Goal: Task Accomplishment & Management: Use online tool/utility

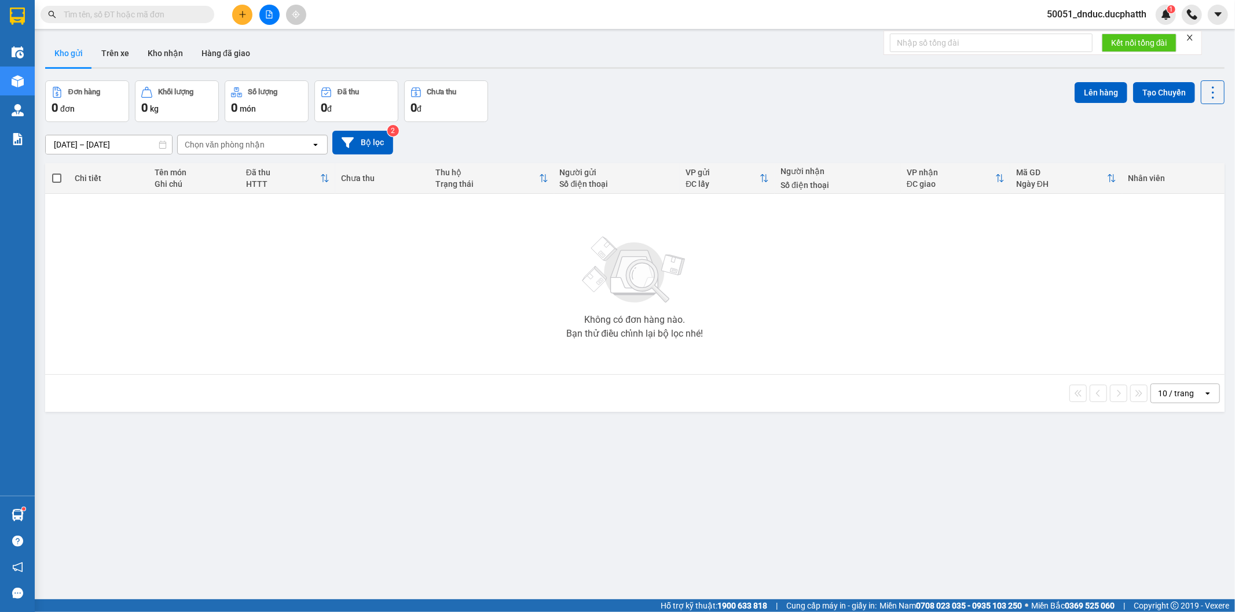
click at [285, 9] on div at bounding box center [269, 15] width 87 height 20
click at [274, 13] on button at bounding box center [269, 15] width 20 height 20
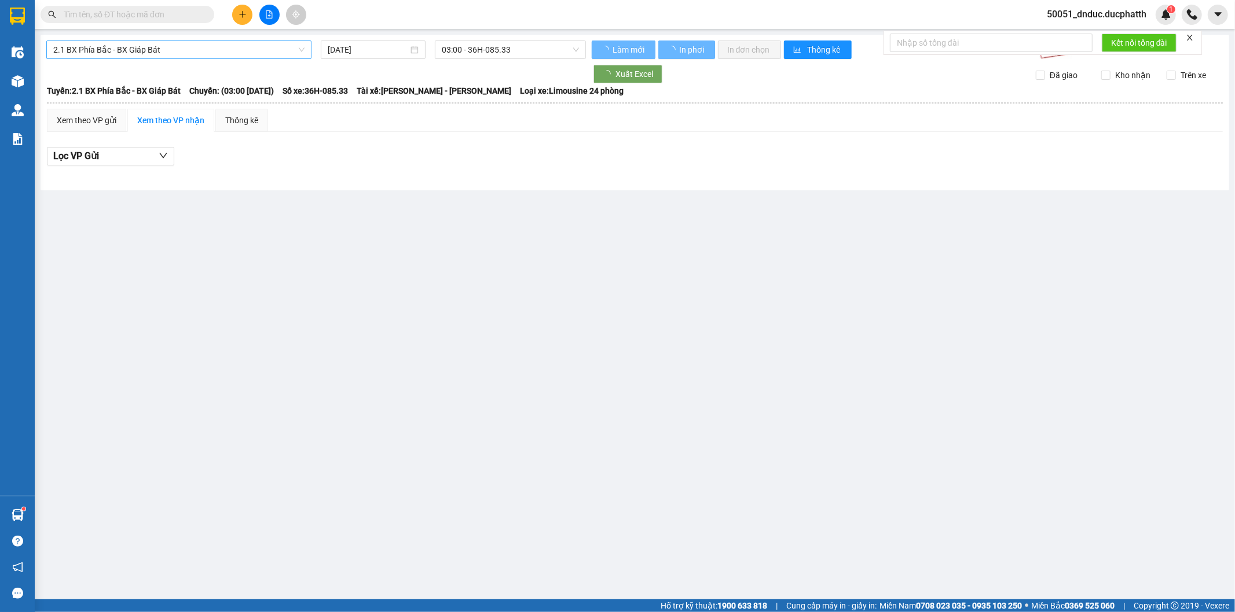
drag, startPoint x: 224, startPoint y: 43, endPoint x: 211, endPoint y: 42, distance: 13.4
click at [220, 44] on span "2.1 BX Phía Bắc - BX Giáp Bát" at bounding box center [178, 49] width 251 height 17
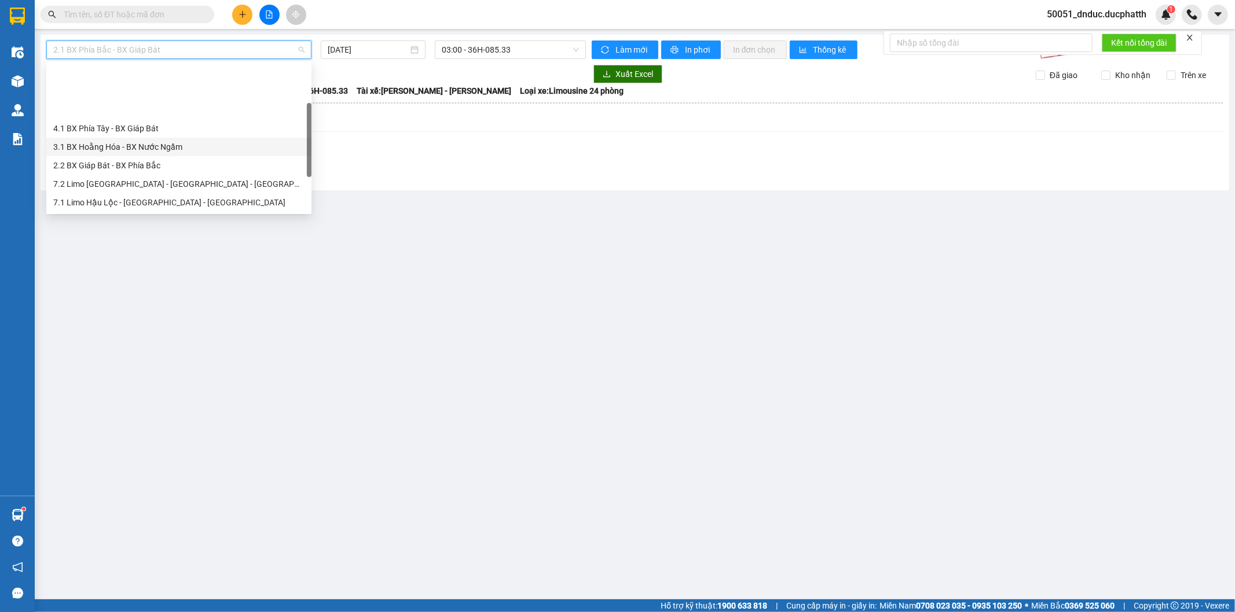
scroll to position [120, 0]
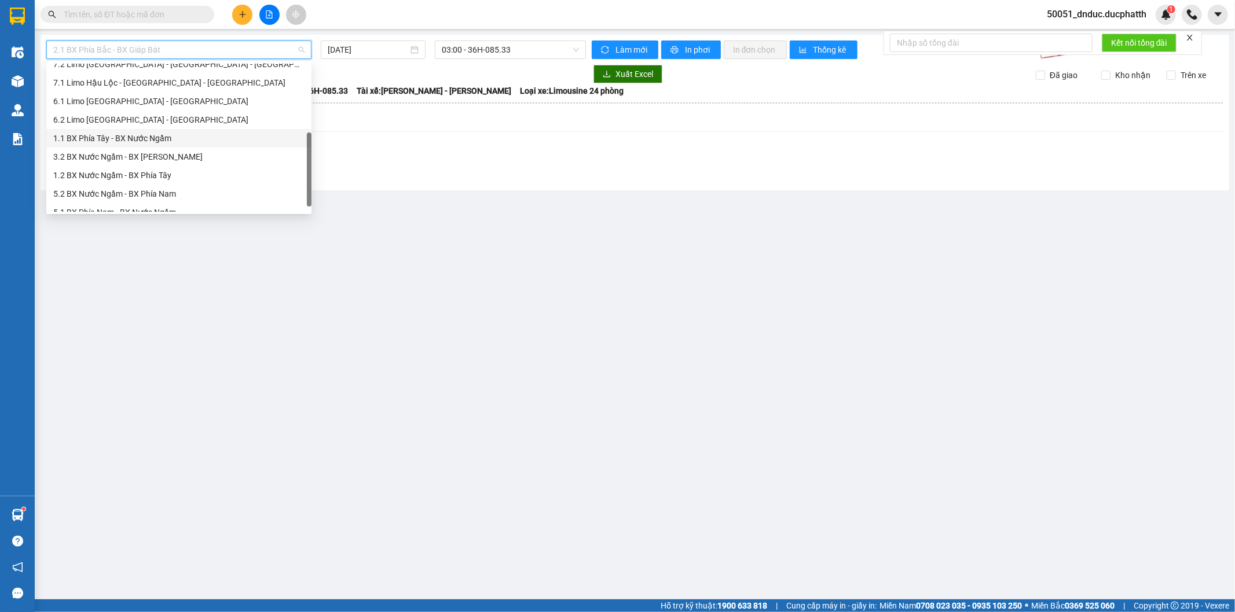
click at [139, 141] on div "1.1 BX Phía Tây - BX Nước Ngầm" at bounding box center [178, 138] width 251 height 13
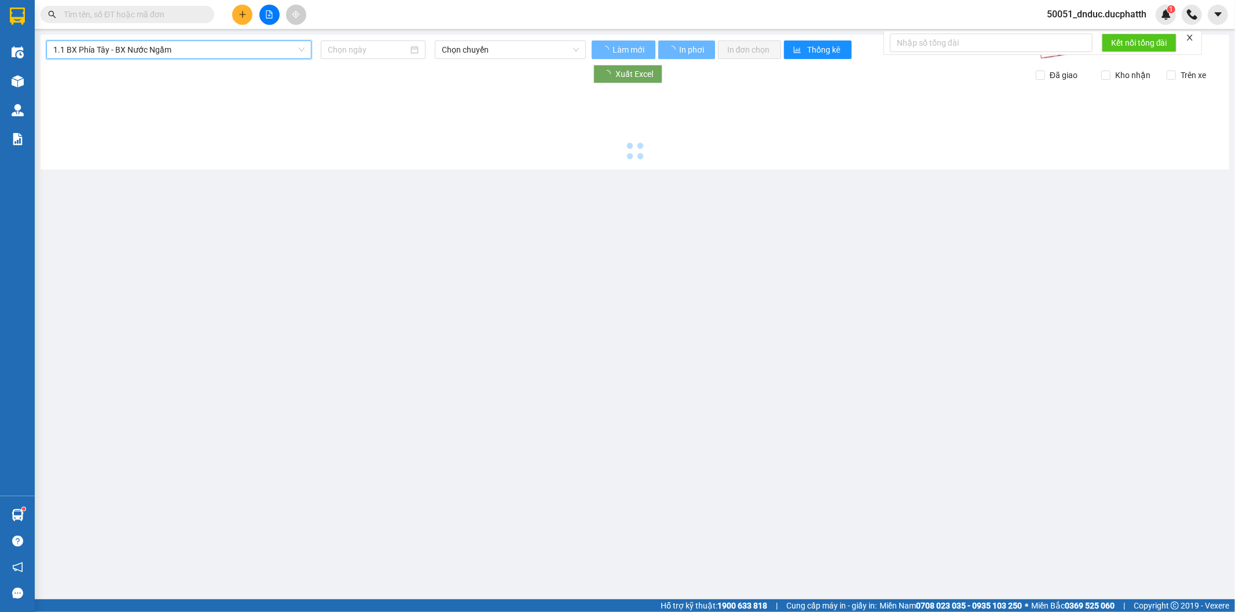
type input "[DATE]"
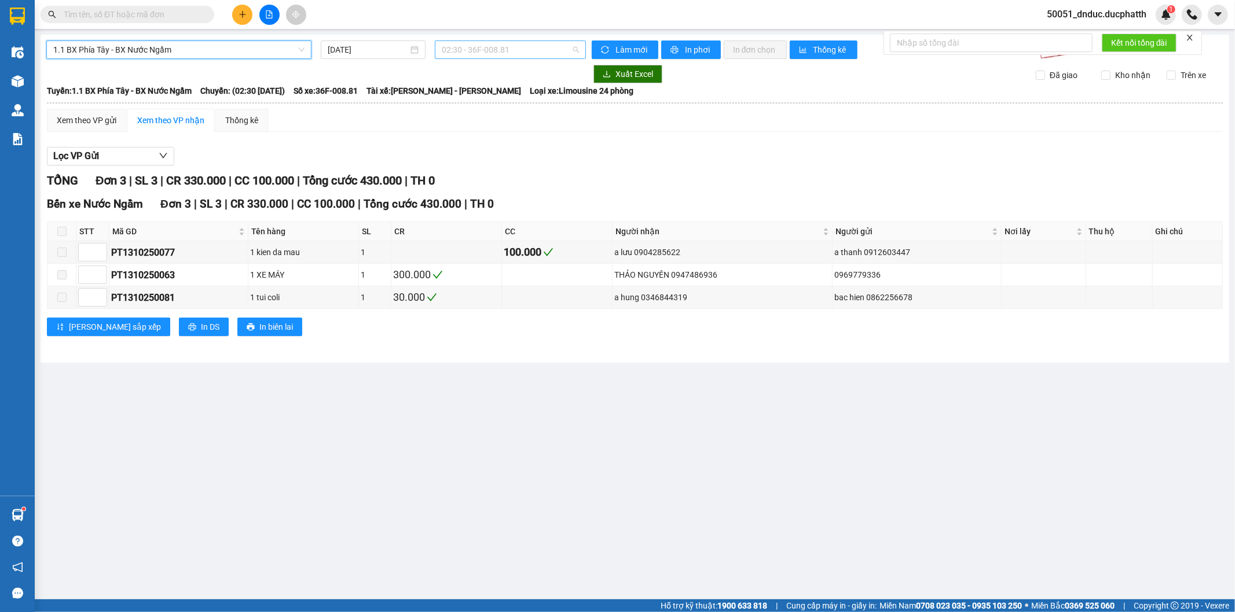
click at [487, 56] on span "02:30 - 36F-008.81" at bounding box center [510, 49] width 137 height 17
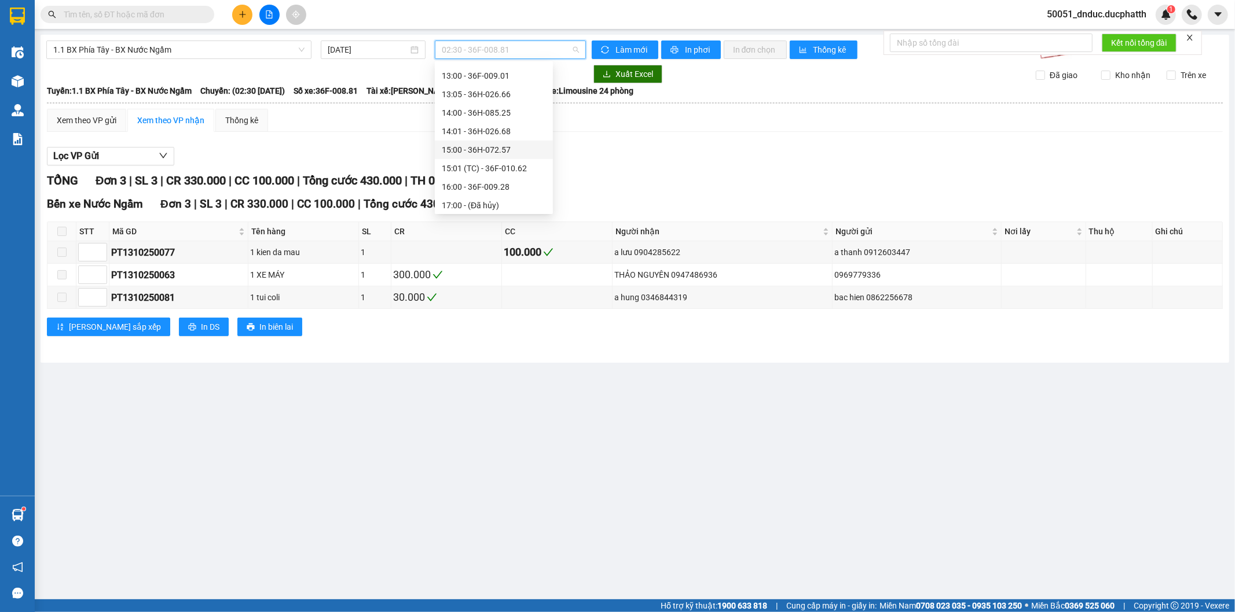
scroll to position [257, 0]
click at [493, 91] on div "13:00 - 36F-009.01" at bounding box center [494, 93] width 104 height 13
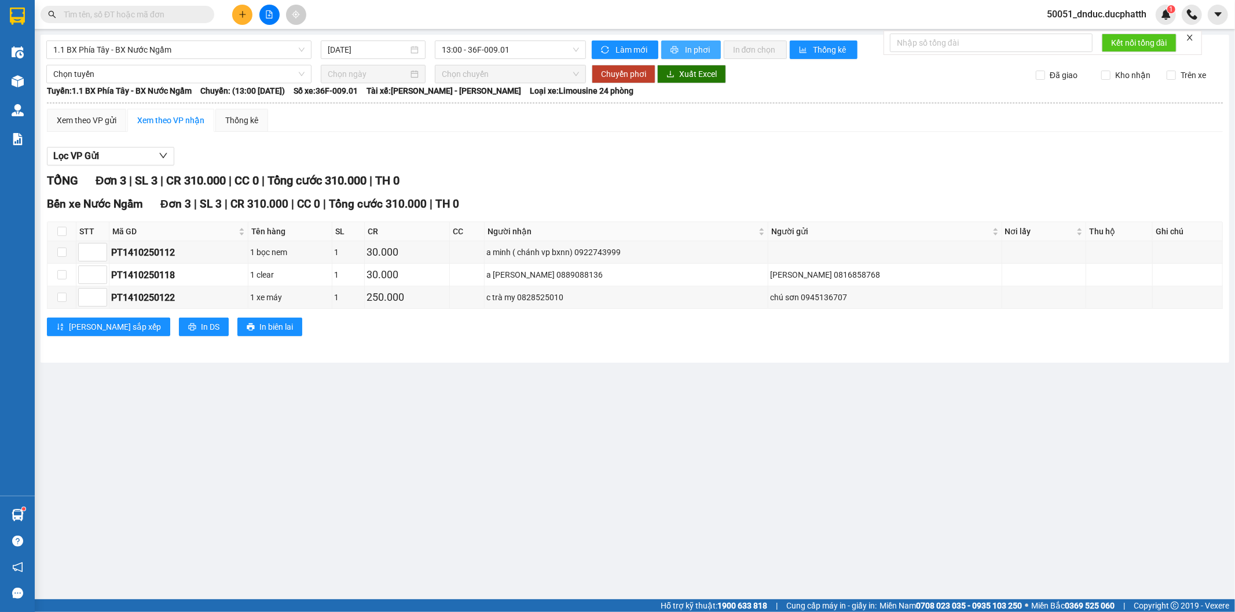
click at [700, 51] on span "In phơi" at bounding box center [698, 49] width 27 height 13
